Goal: Check status: Check status

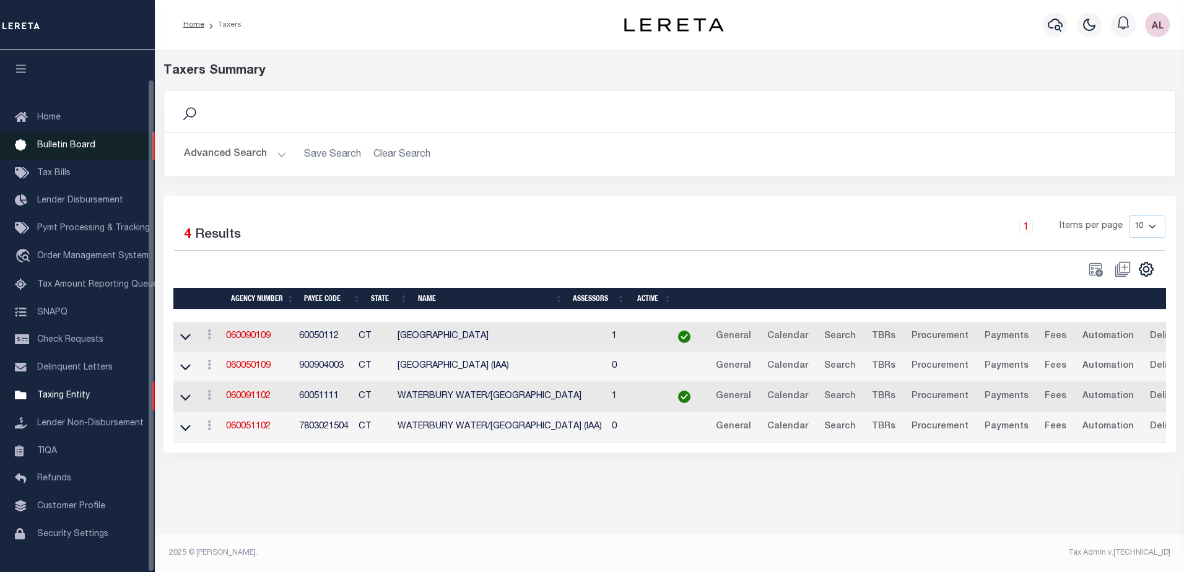
scroll to position [31, 0]
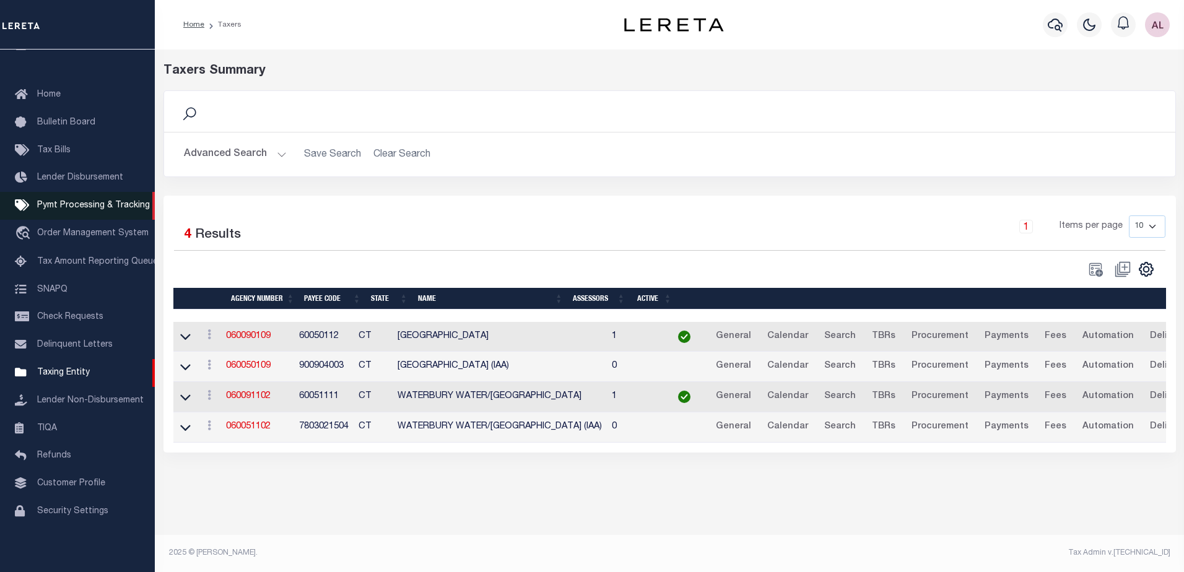
click at [91, 194] on link "Pymt Processing & Tracking" at bounding box center [77, 206] width 155 height 28
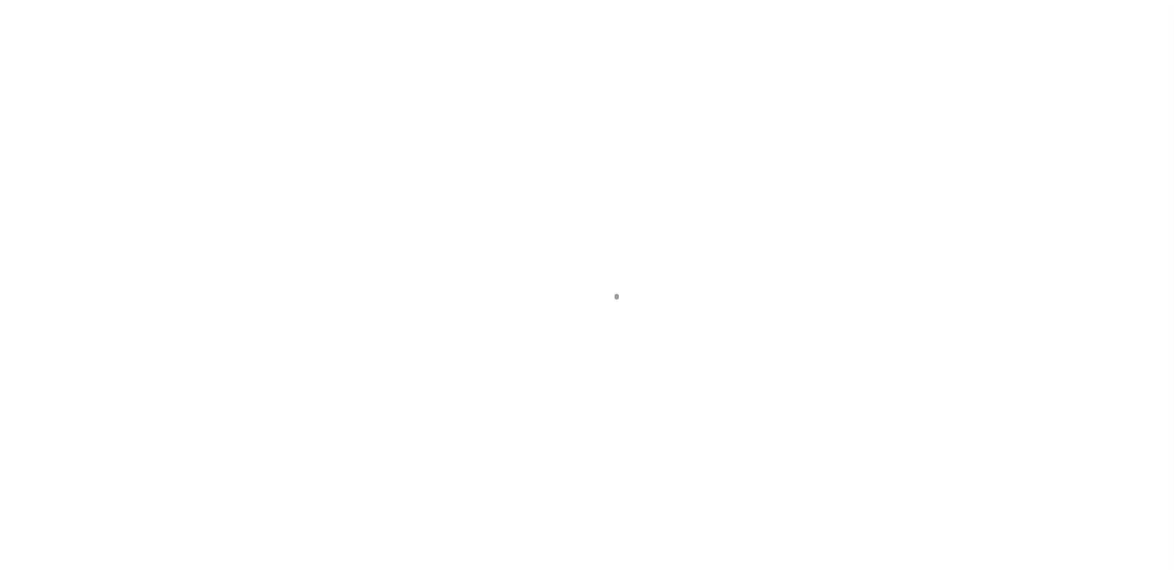
scroll to position [31, 0]
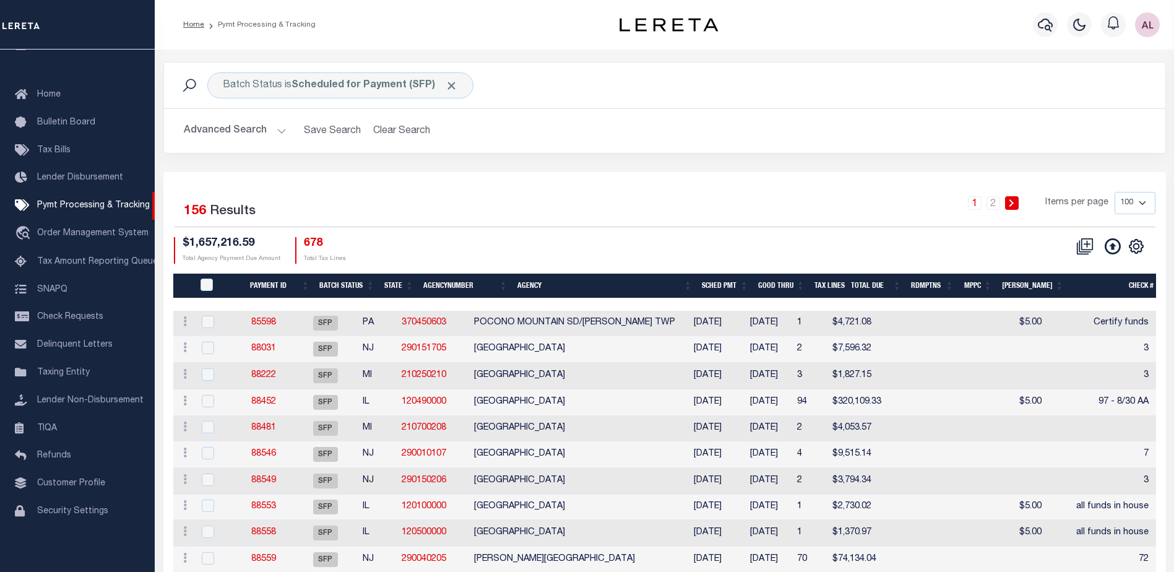
click at [787, 290] on th "Good Thru" at bounding box center [781, 286] width 56 height 25
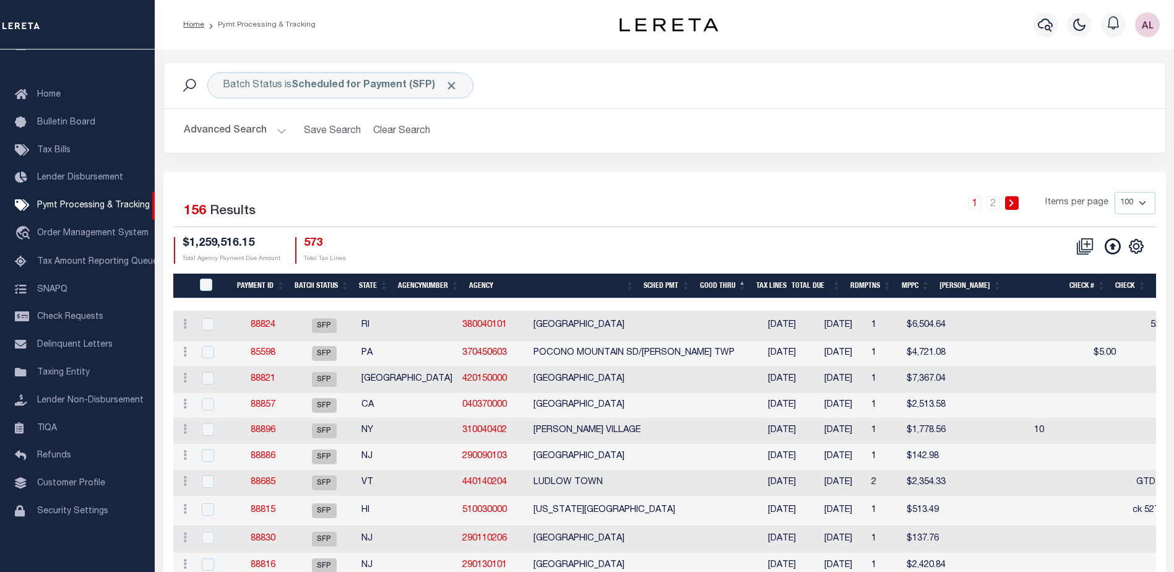
click at [747, 283] on th "Good Thru" at bounding box center [723, 286] width 56 height 25
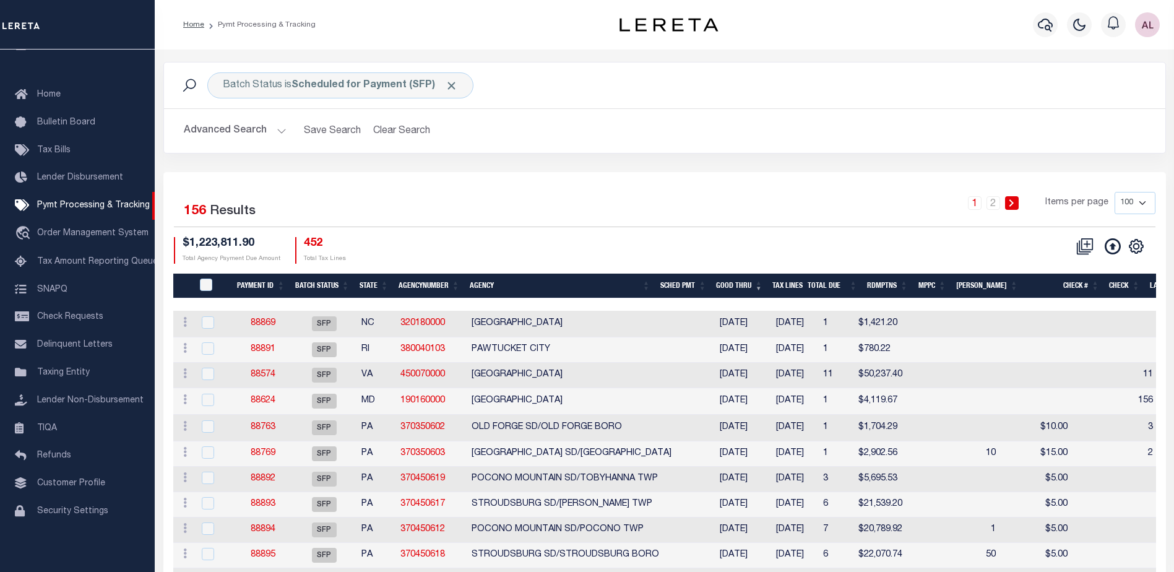
click at [761, 283] on th "Good Thru" at bounding box center [739, 286] width 56 height 25
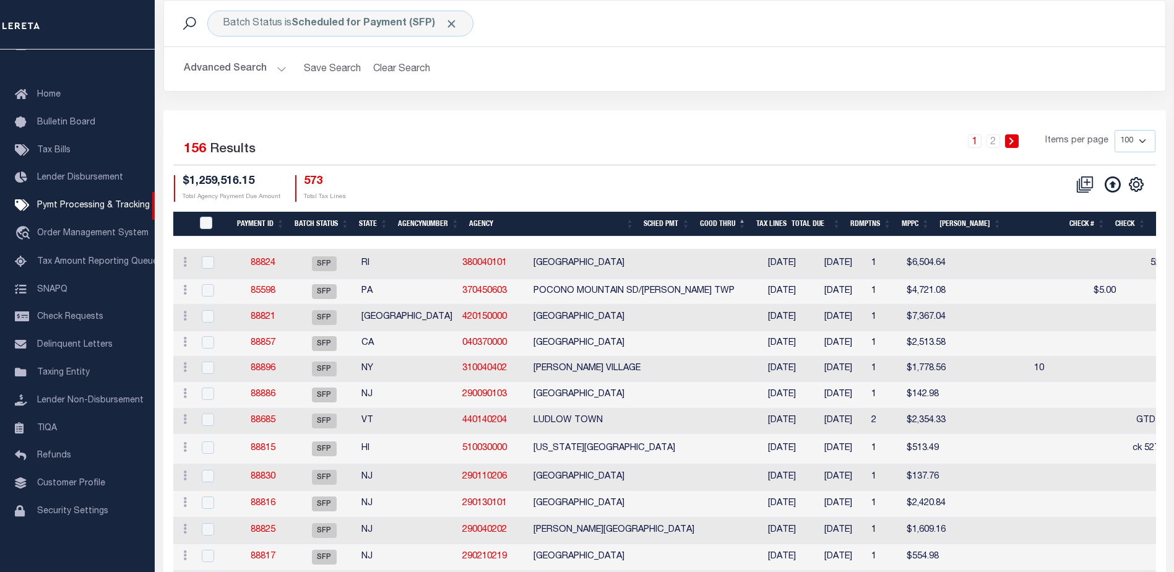
scroll to position [0, 0]
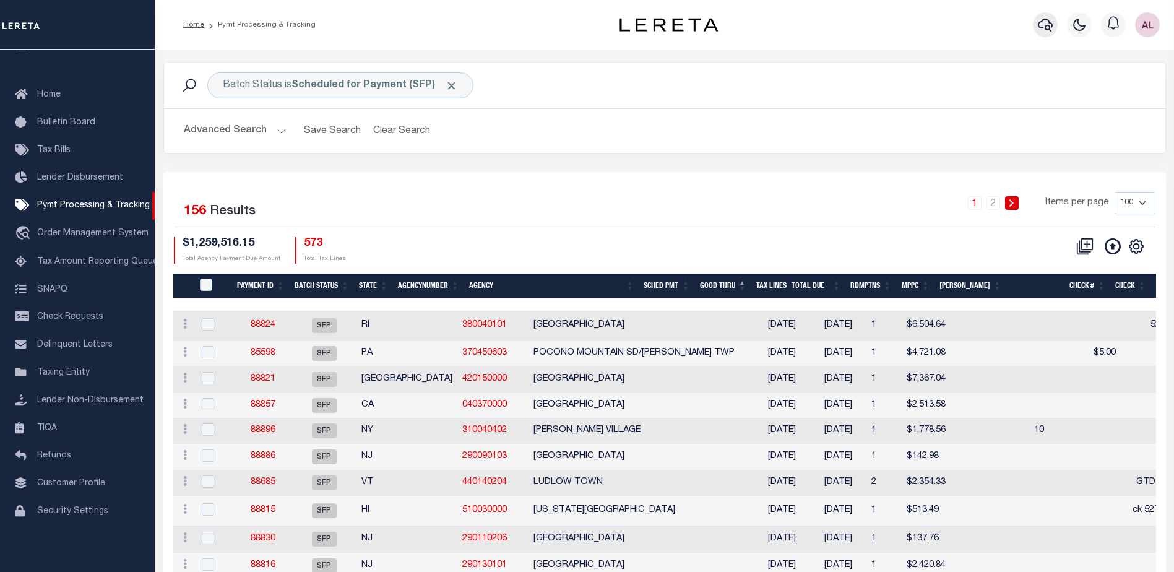
click at [1047, 26] on icon "button" at bounding box center [1045, 25] width 15 height 13
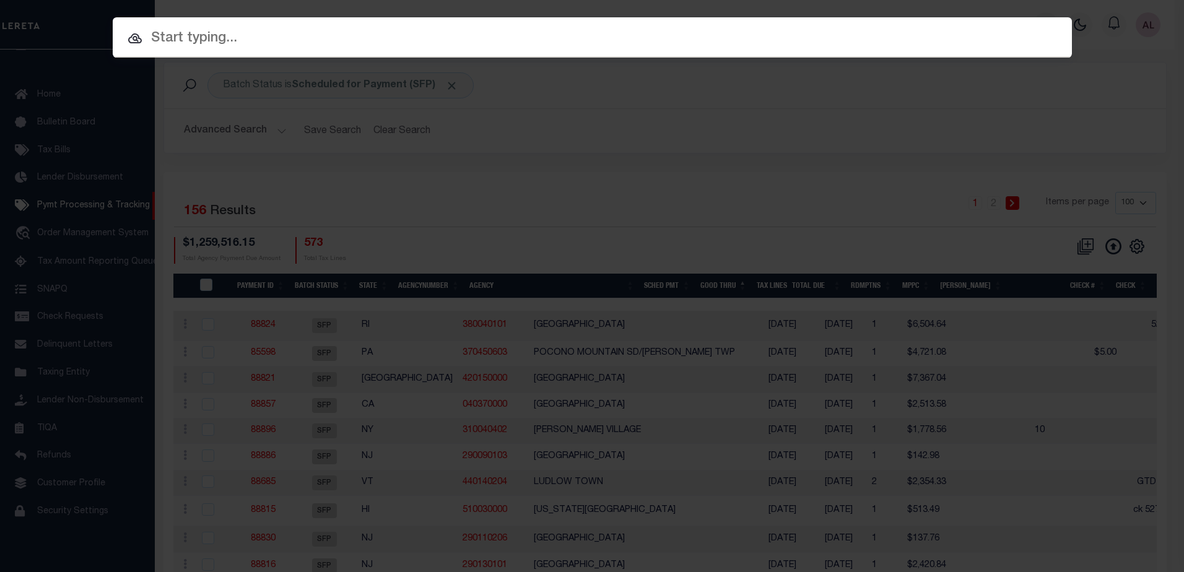
click at [247, 36] on input "text" at bounding box center [592, 39] width 959 height 22
paste input "1421201615"
type input "1421201615"
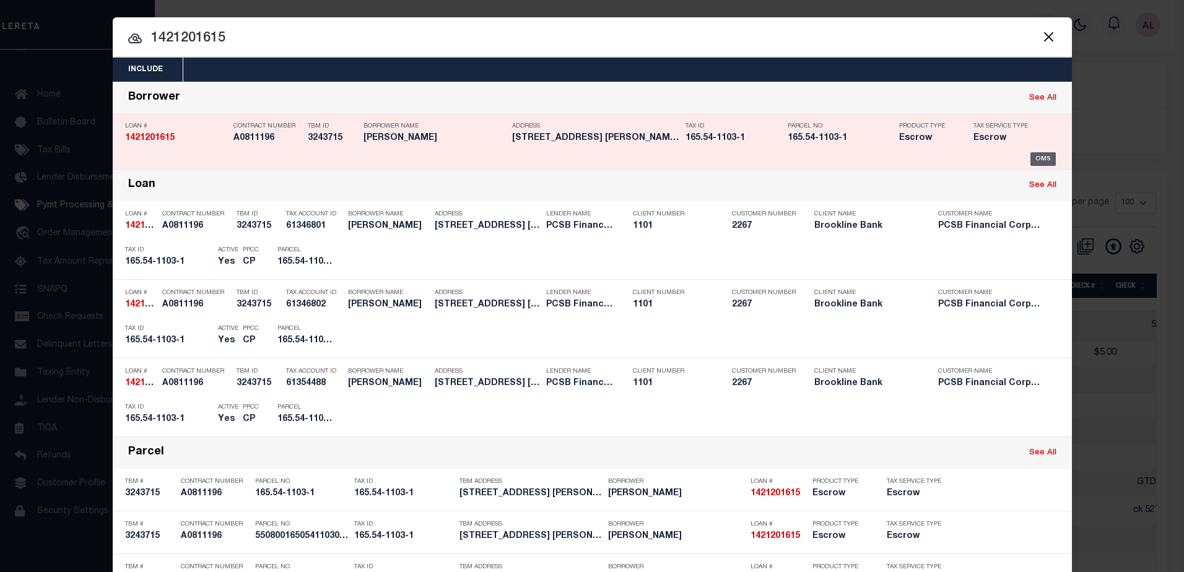
click at [1037, 160] on div "OMS" at bounding box center [1042, 159] width 25 height 14
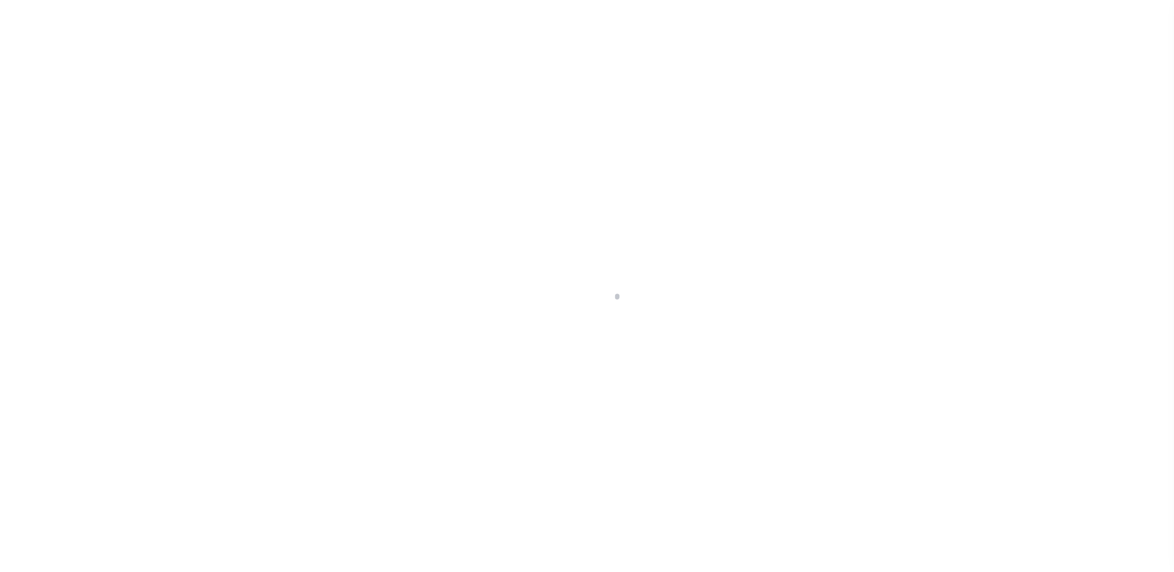
select select "Escrow"
type input "[STREET_ADDRESS]"
type input "5508001650541103001000"
type input "MT. [PERSON_NAME] NY 10550"
type input "14721"
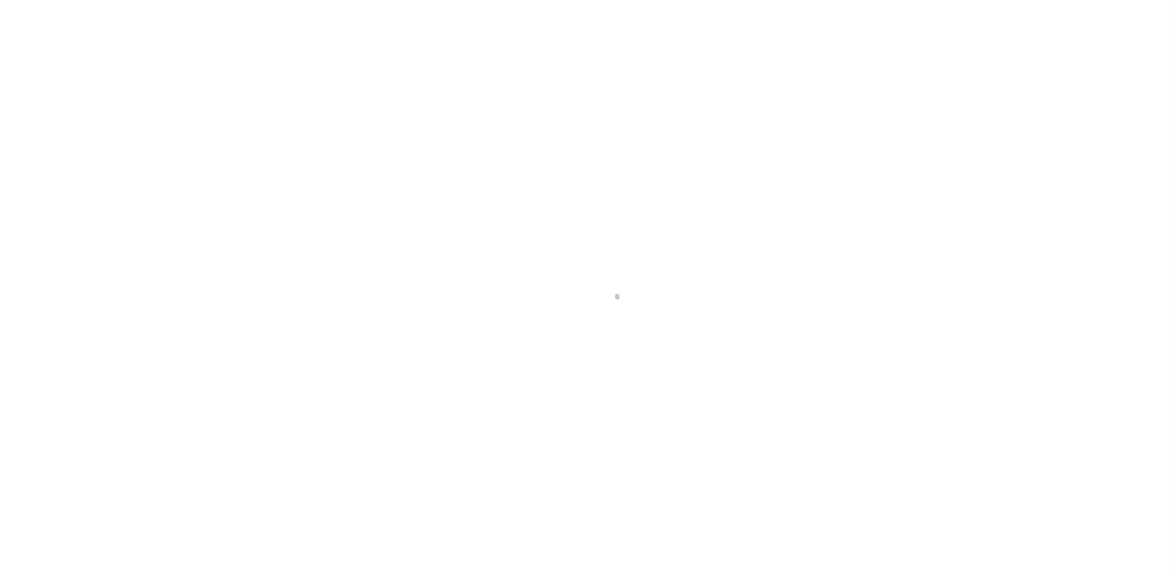
type input "NY"
select select
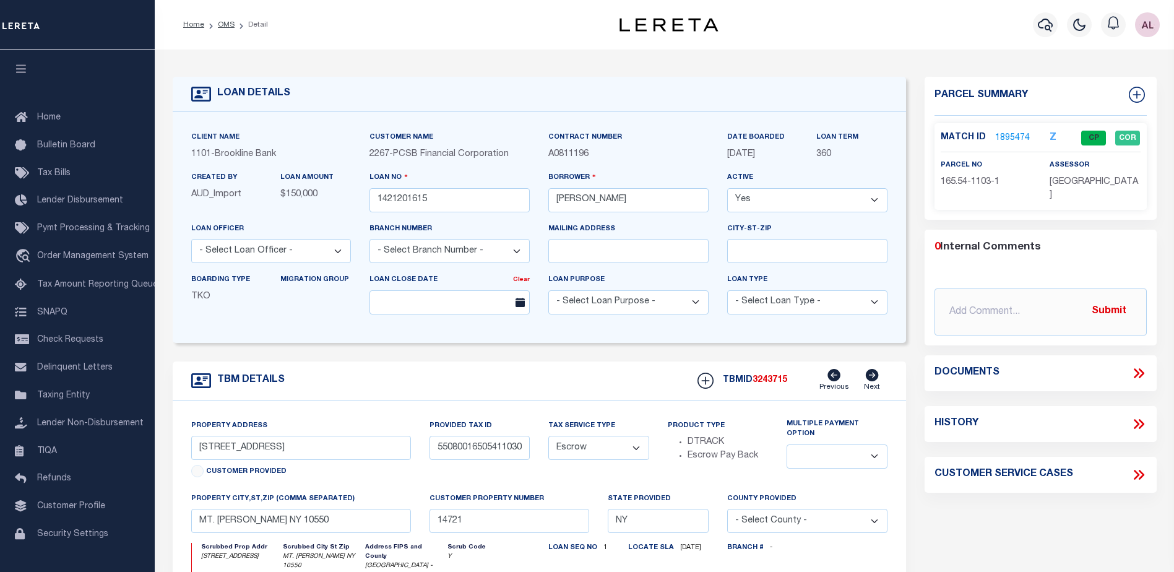
click at [1012, 134] on link "1895474" at bounding box center [1012, 138] width 35 height 13
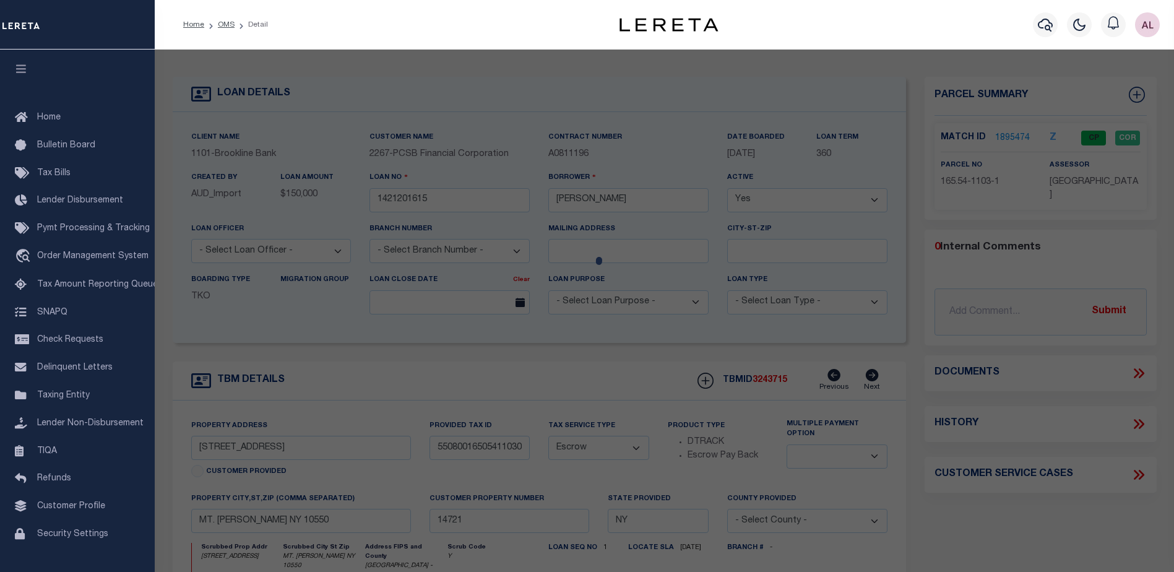
checkbox input "false"
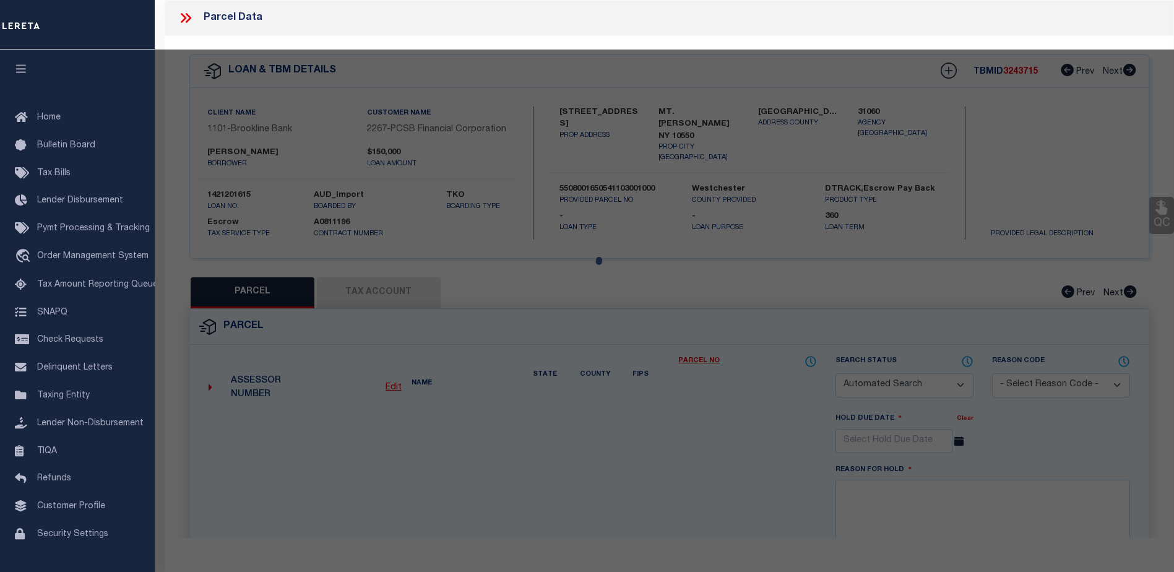
select select "CP"
type input "BARRAGAN, JOSE C/O ISAMAR BARRAGAN"
select select
type input "17 LINCOLN AV ,W"
checkbox input "false"
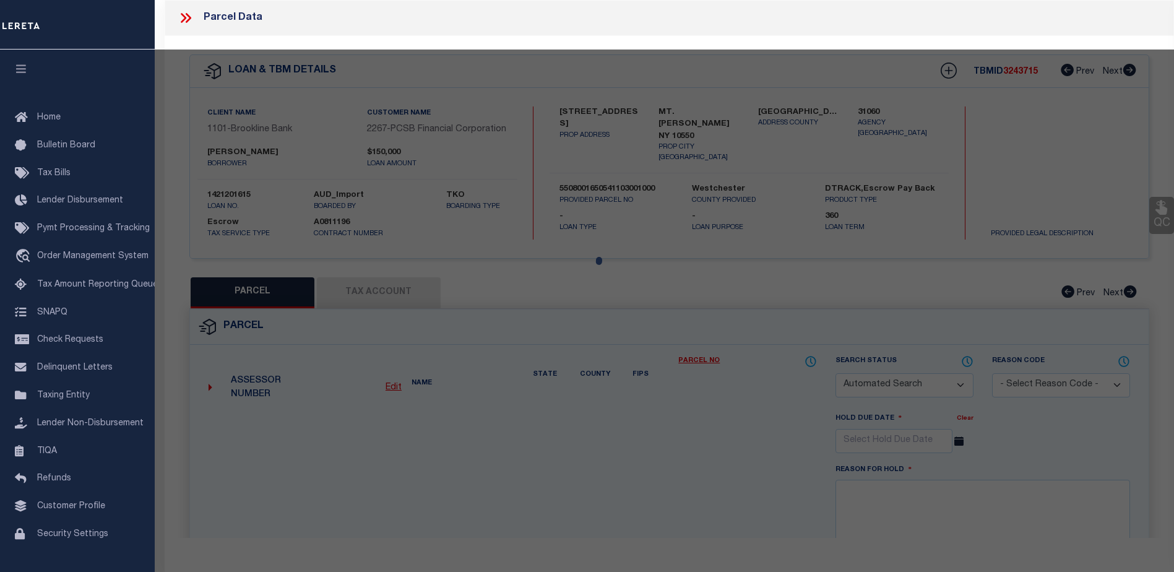
type input "MOUNT VERNON NY 10550"
type textarea "Acreage: .07"
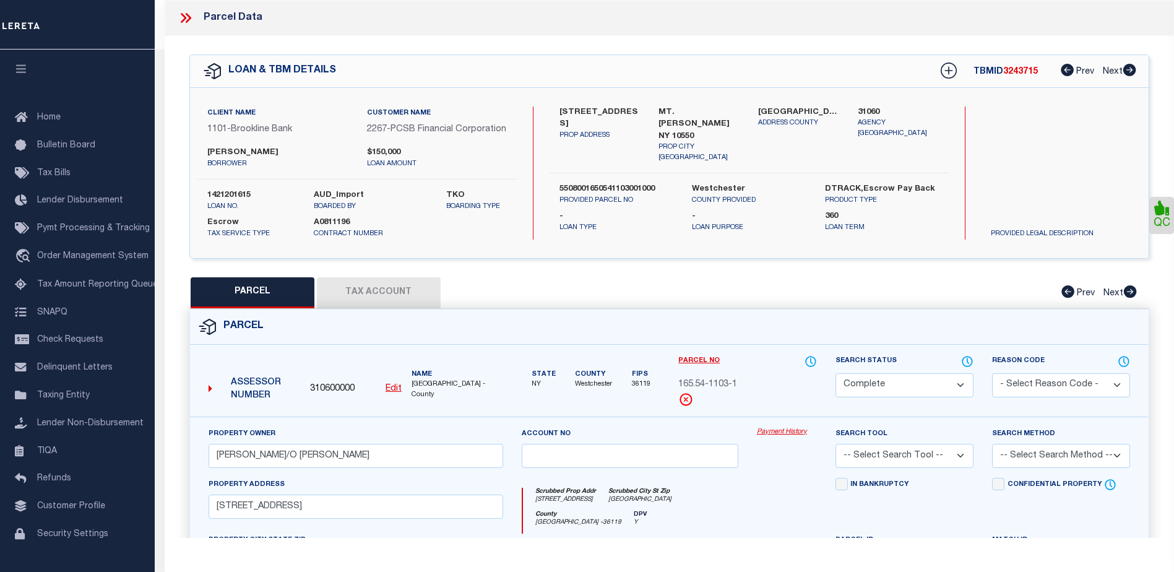
click at [779, 438] on link "Payment History" at bounding box center [787, 432] width 60 height 11
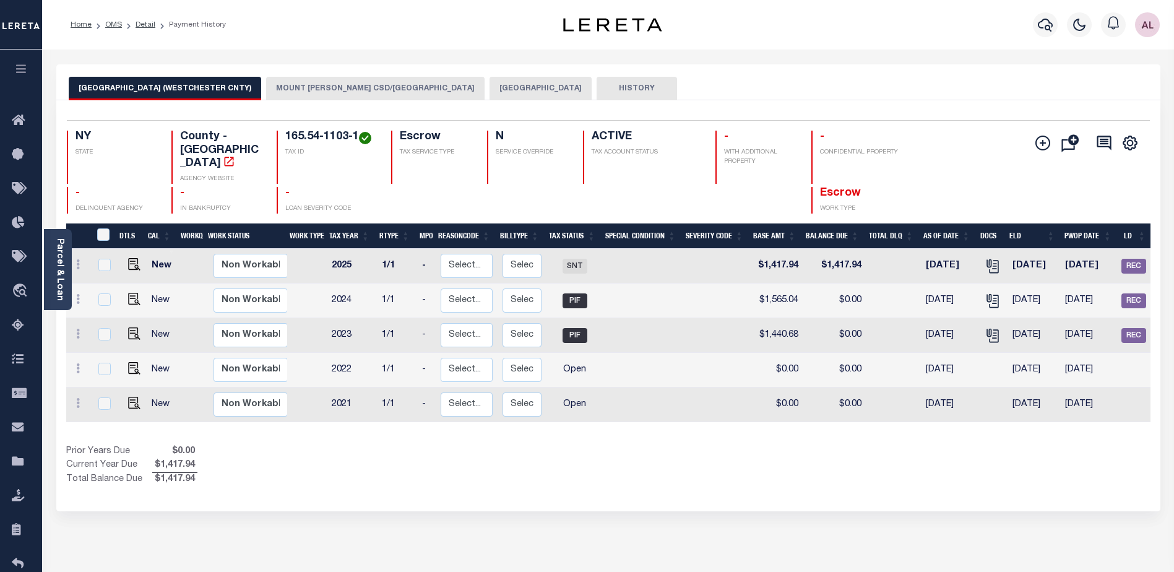
click at [538, 85] on button "[GEOGRAPHIC_DATA]" at bounding box center [541, 89] width 102 height 24
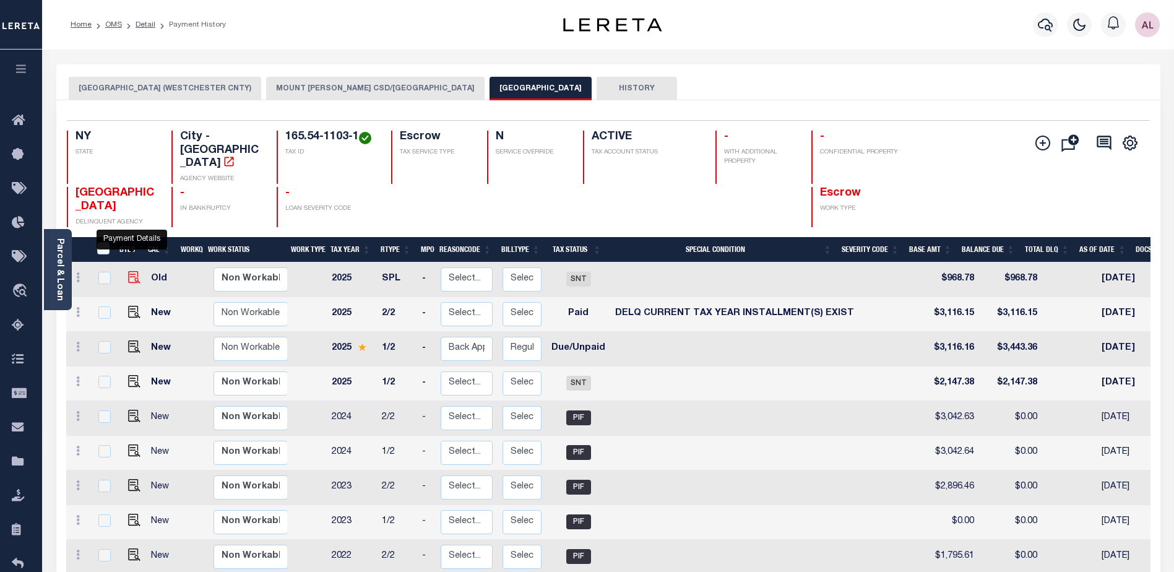
click at [131, 271] on img "" at bounding box center [134, 277] width 12 height 12
checkbox input "true"
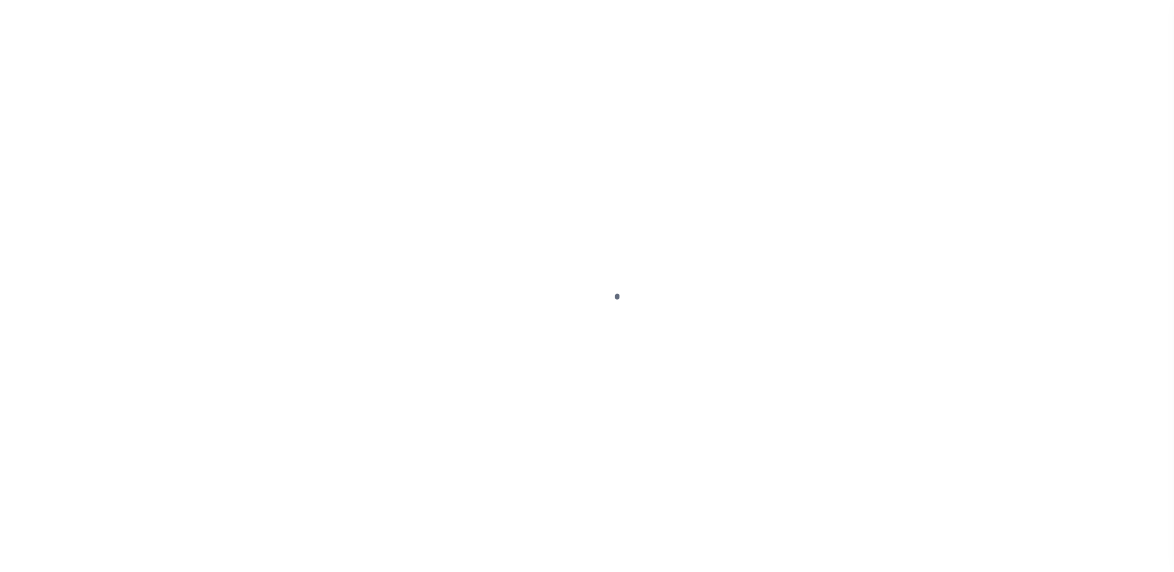
select select "SNT"
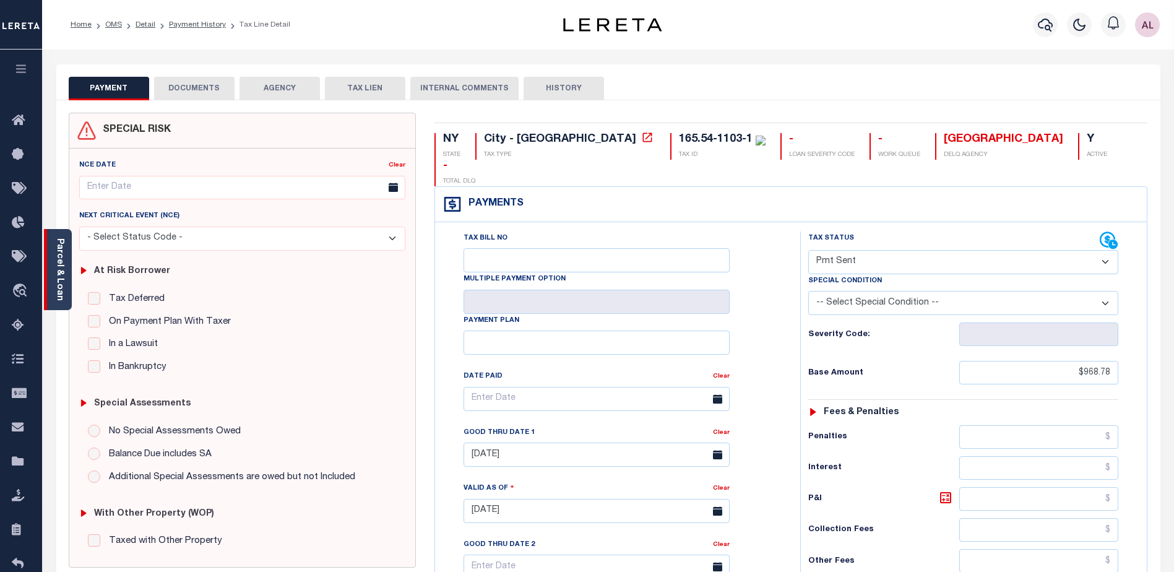
click at [53, 284] on div "Parcel & Loan" at bounding box center [58, 269] width 28 height 81
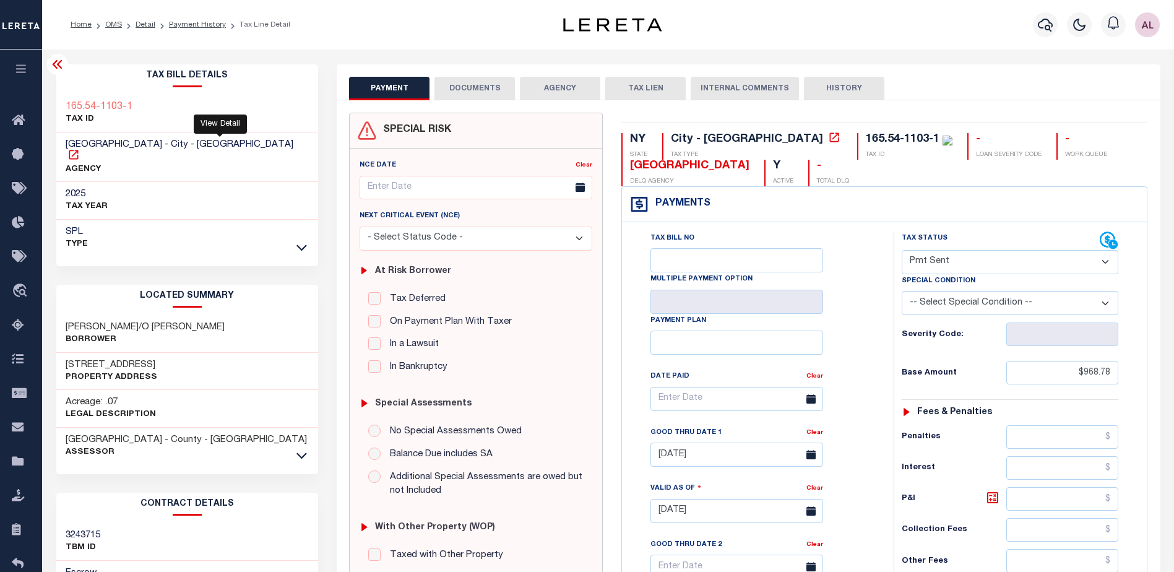
click at [78, 150] on icon at bounding box center [73, 154] width 9 height 9
